Goal: Find specific page/section: Find specific page/section

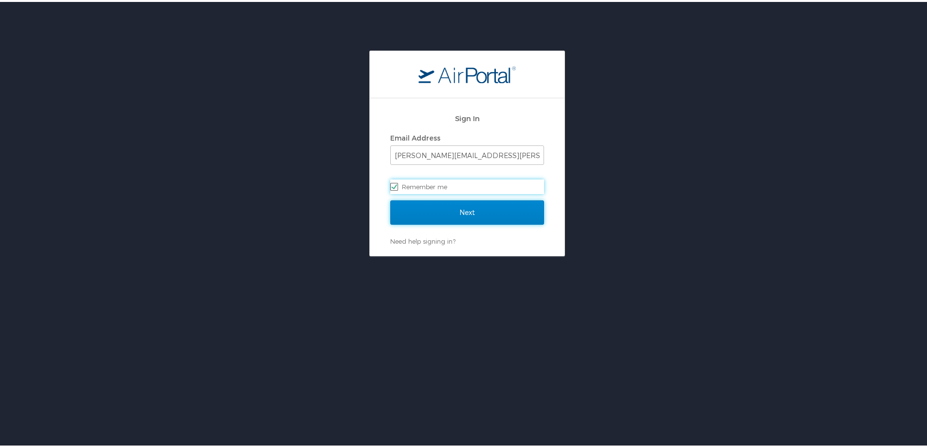
click at [440, 202] on input "Next" at bounding box center [467, 210] width 154 height 24
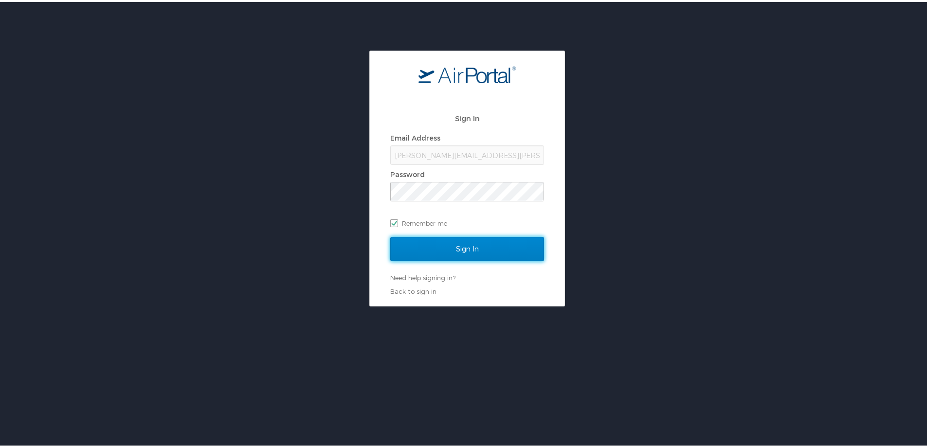
click at [433, 248] on input "Sign In" at bounding box center [467, 247] width 154 height 24
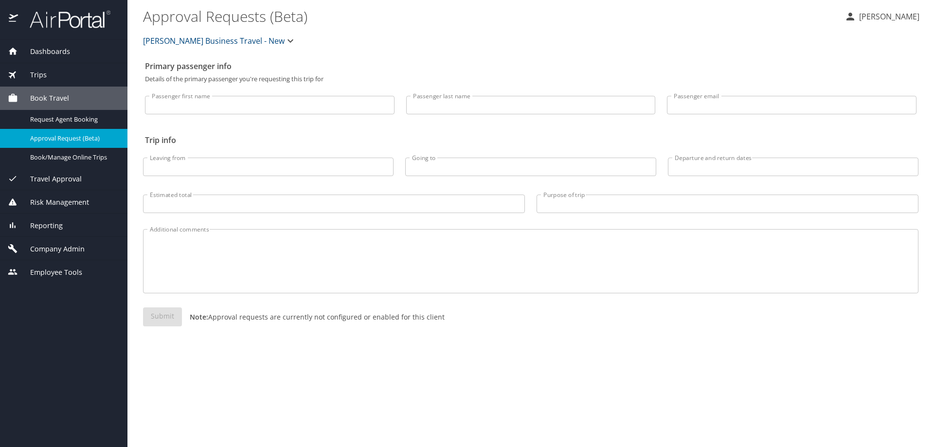
click at [59, 230] on span "Reporting" at bounding box center [40, 225] width 45 height 11
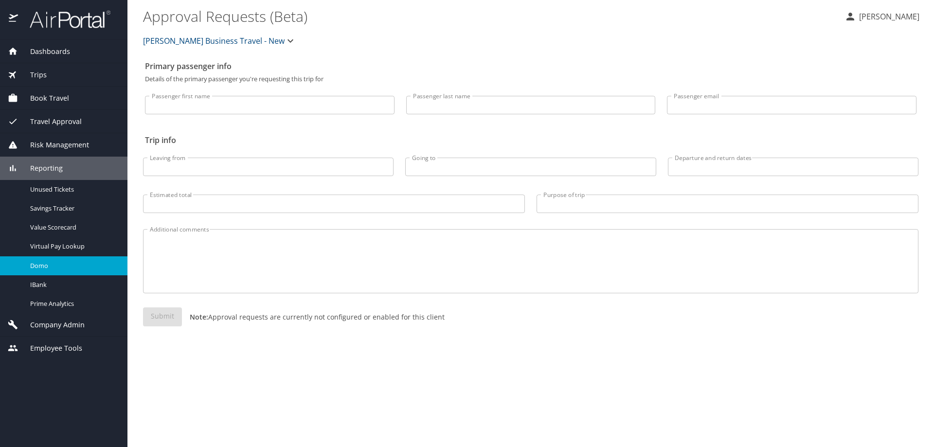
click at [71, 266] on span "Domo" at bounding box center [73, 265] width 86 height 9
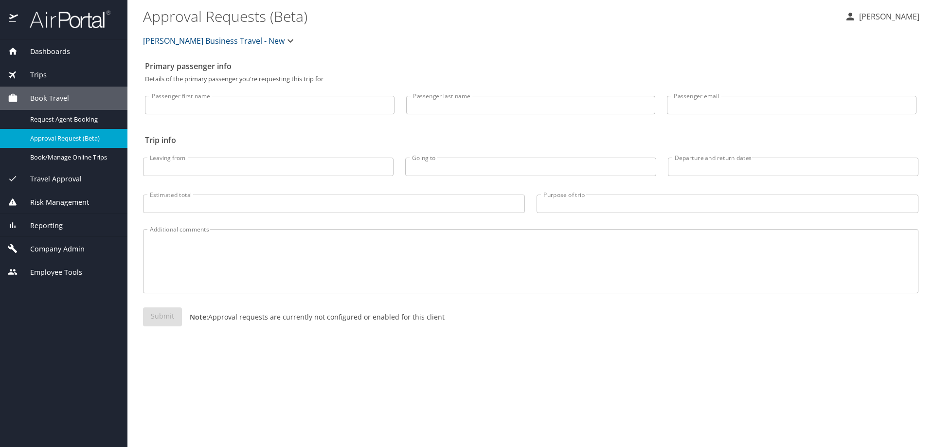
click at [59, 230] on span "Reporting" at bounding box center [40, 225] width 45 height 11
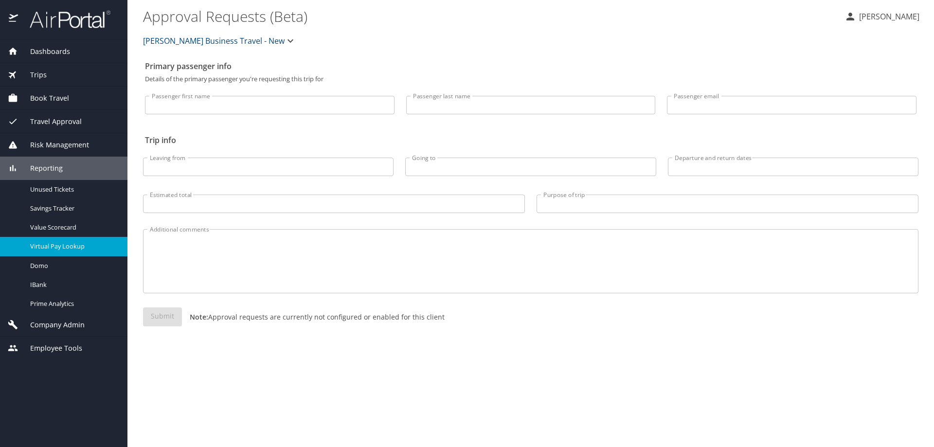
click at [69, 252] on link "Virtual Pay Lookup" at bounding box center [63, 246] width 127 height 19
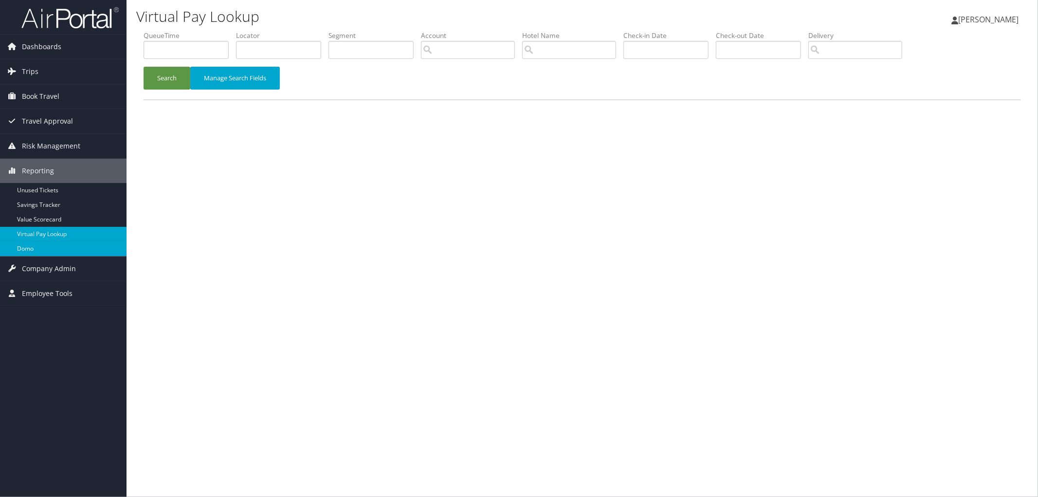
click at [40, 250] on link "Domo" at bounding box center [63, 248] width 126 height 15
